Goal: Transaction & Acquisition: Purchase product/service

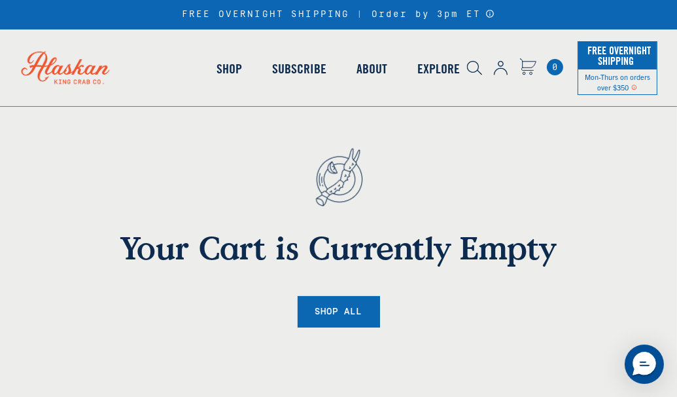
click at [531, 65] on icon "Cart" at bounding box center [528, 65] width 16 height 12
click at [230, 67] on link "Shop" at bounding box center [230, 68] width 56 height 75
